Goal: Task Accomplishment & Management: Manage account settings

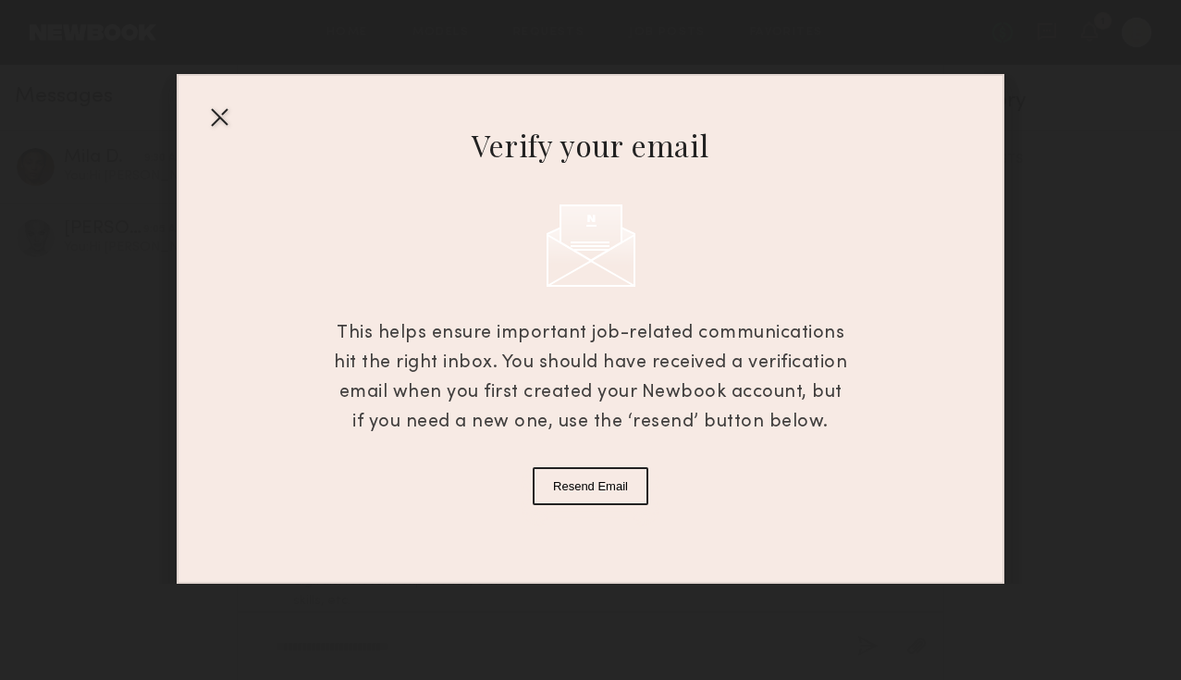
click at [582, 478] on button "Resend Email" at bounding box center [591, 486] width 116 height 38
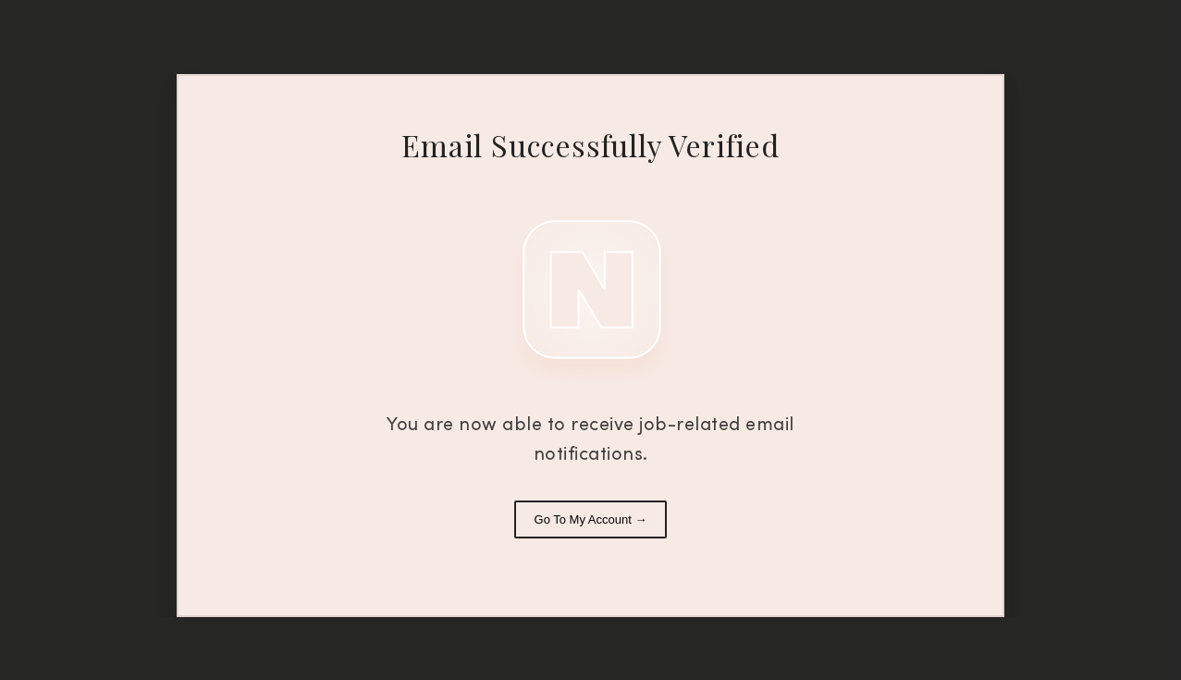
click at [626, 531] on button "Go To My Account →" at bounding box center [591, 519] width 154 height 38
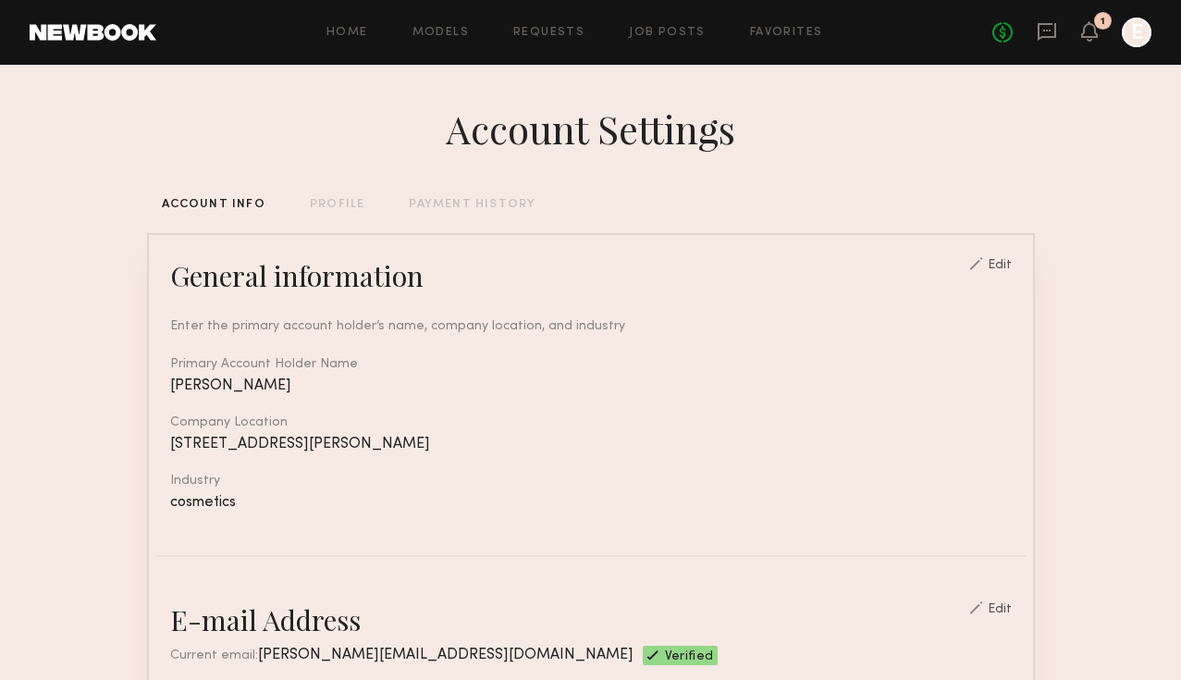
click at [1091, 49] on header "Home Models Requests Job Posts Favorites Sign Out No fees up to $5,000 1 E" at bounding box center [590, 32] width 1181 height 65
click at [1090, 34] on icon at bounding box center [1089, 30] width 15 height 13
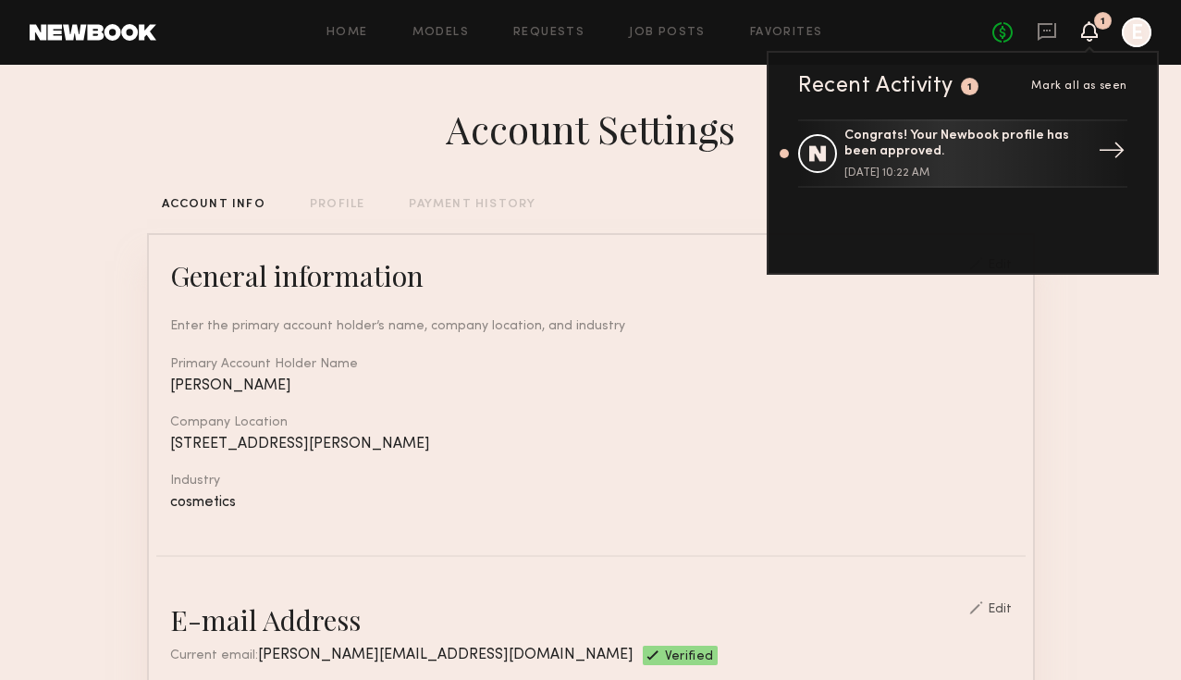
click at [978, 152] on div "Congrats! Your Newbook profile has been approved." at bounding box center [964, 144] width 240 height 31
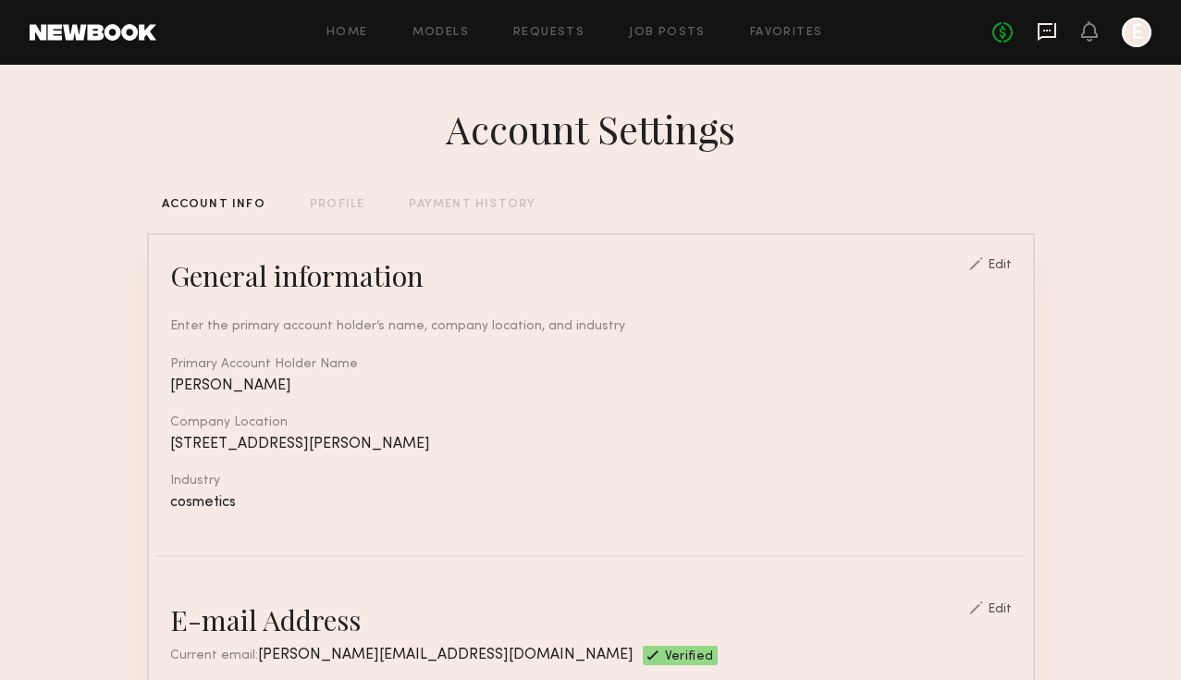
click at [1044, 25] on icon at bounding box center [1047, 31] width 20 height 20
